Goal: Communication & Community: Participate in discussion

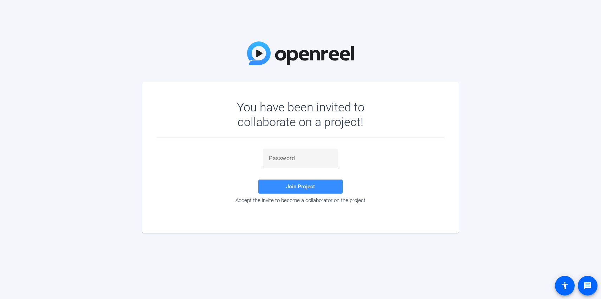
click at [288, 170] on div at bounding box center [300, 172] width 74 height 8
click at [288, 161] on input "text" at bounding box center [300, 158] width 63 height 8
paste input "BlD0VS"
type input "BlD0VS"
click at [307, 194] on span at bounding box center [300, 186] width 84 height 17
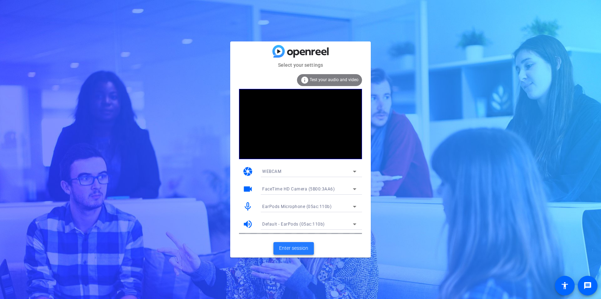
click at [304, 249] on span "Enter session" at bounding box center [293, 247] width 29 height 7
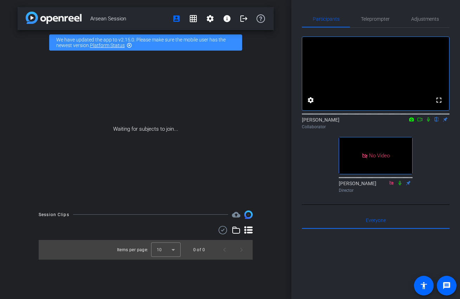
click at [428, 122] on icon at bounding box center [428, 119] width 6 height 5
click at [426, 122] on icon at bounding box center [428, 119] width 6 height 5
click at [428, 122] on icon at bounding box center [428, 119] width 4 height 5
click at [428, 122] on icon at bounding box center [428, 119] width 3 height 5
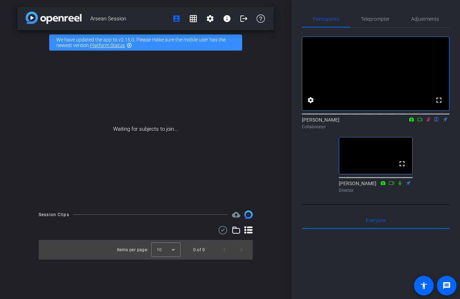
click at [428, 122] on icon at bounding box center [428, 119] width 6 height 5
click at [428, 122] on icon at bounding box center [428, 119] width 3 height 5
click at [428, 122] on icon at bounding box center [428, 119] width 4 height 5
click at [427, 122] on icon at bounding box center [428, 119] width 6 height 5
click at [428, 122] on icon at bounding box center [428, 119] width 4 height 5
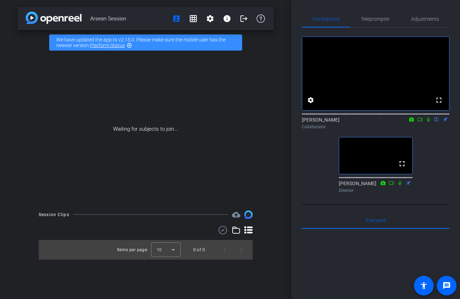
click at [428, 122] on icon at bounding box center [428, 119] width 3 height 5
click at [428, 122] on icon at bounding box center [428, 119] width 6 height 5
click at [418, 122] on icon at bounding box center [420, 119] width 6 height 5
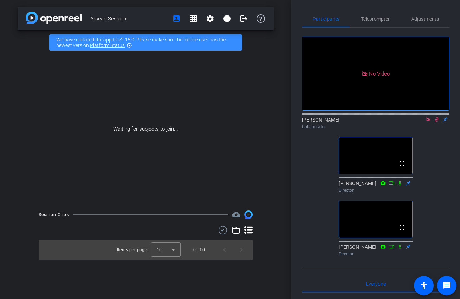
click at [429, 122] on icon at bounding box center [428, 119] width 6 height 5
click at [428, 122] on icon at bounding box center [428, 119] width 6 height 5
click at [429, 123] on mat-icon at bounding box center [428, 119] width 8 height 6
click at [427, 122] on icon at bounding box center [428, 119] width 6 height 5
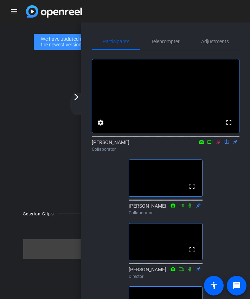
click at [217, 144] on icon at bounding box center [218, 142] width 4 height 5
click at [218, 144] on icon at bounding box center [218, 141] width 6 height 5
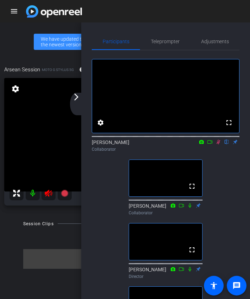
click at [220, 144] on icon at bounding box center [218, 141] width 6 height 5
click at [47, 195] on icon at bounding box center [48, 193] width 8 height 8
click at [218, 144] on icon at bounding box center [218, 142] width 3 height 5
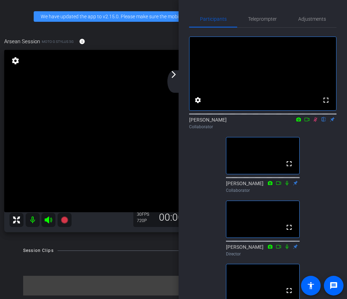
click at [328, 151] on div "fullscreen settings [PERSON_NAME] flip Collaborator fullscreen [PERSON_NAME] Co…" at bounding box center [263, 175] width 148 height 295
click at [308, 122] on icon at bounding box center [308, 119] width 6 height 5
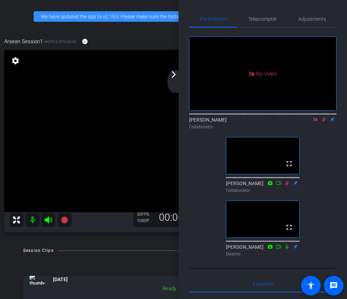
click at [325, 122] on icon at bounding box center [324, 119] width 4 height 5
click at [323, 122] on icon at bounding box center [324, 119] width 6 height 5
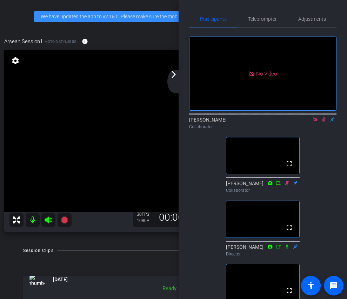
click at [320, 181] on div "No Video [PERSON_NAME] Collaborator fullscreen [PERSON_NAME] Collaborator fulls…" at bounding box center [263, 175] width 148 height 295
click at [316, 122] on icon at bounding box center [316, 119] width 6 height 5
click at [307, 122] on icon at bounding box center [308, 119] width 6 height 5
click at [315, 122] on icon at bounding box center [316, 119] width 6 height 5
